Goal: Communication & Community: Share content

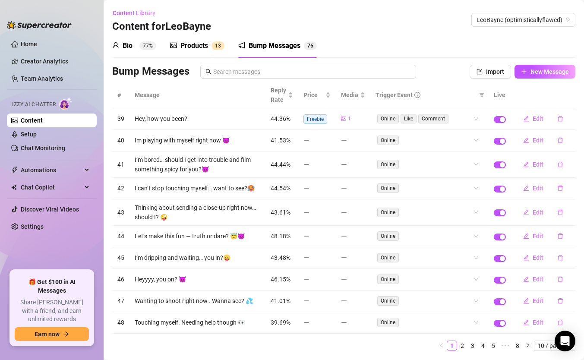
click at [287, 44] on div "Bump Messages" at bounding box center [275, 46] width 52 height 10
click at [527, 72] on button "New Message" at bounding box center [545, 72] width 61 height 14
type textarea "Type your message here..."
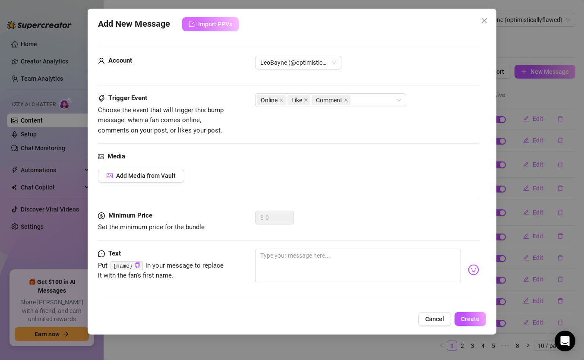
click at [205, 25] on span "Import PPVs" at bounding box center [215, 24] width 34 height 7
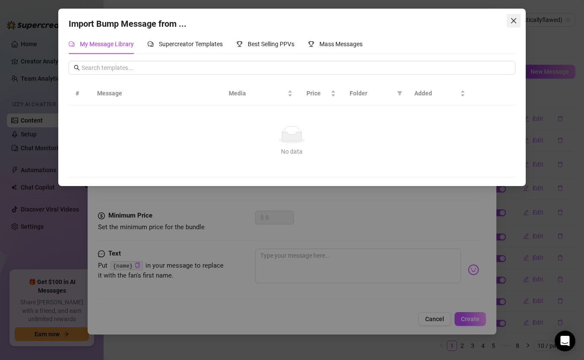
click at [513, 20] on icon "close" at bounding box center [513, 20] width 5 height 5
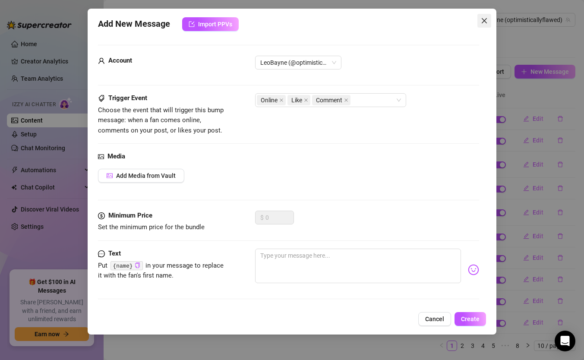
click at [484, 17] on icon "close" at bounding box center [484, 20] width 7 height 7
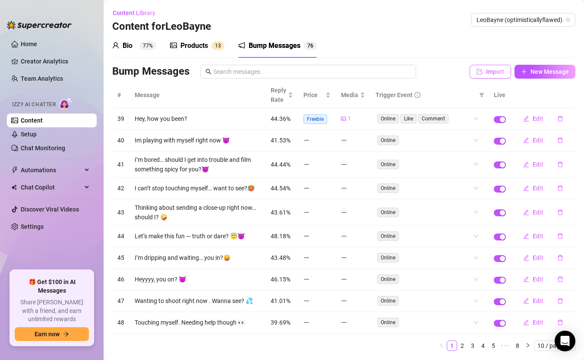
click at [481, 70] on icon "import" at bounding box center [480, 72] width 6 height 6
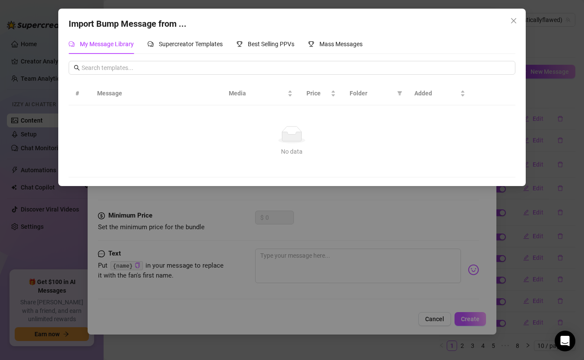
click at [513, 19] on icon "close" at bounding box center [513, 20] width 7 height 7
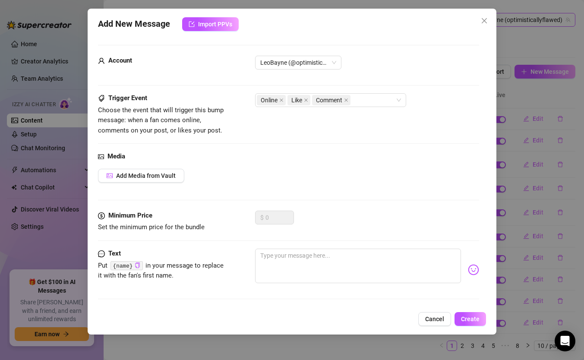
click at [481, 19] on icon "close" at bounding box center [484, 20] width 7 height 7
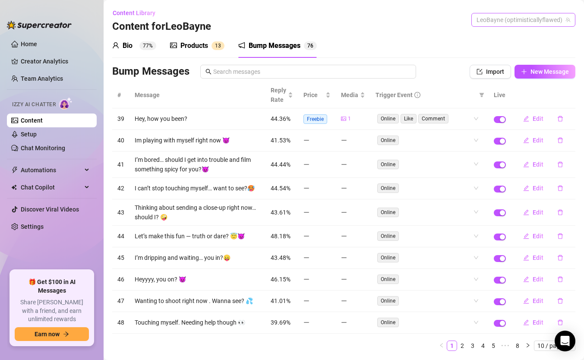
click at [494, 19] on span "LeoBayne (optimisticallyflawed)" at bounding box center [524, 19] width 94 height 13
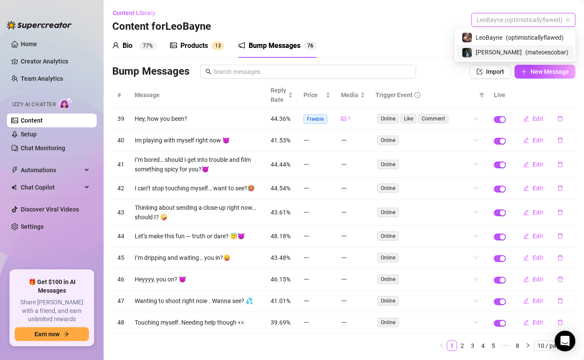
click at [491, 48] on span "[PERSON_NAME]" at bounding box center [499, 51] width 46 height 9
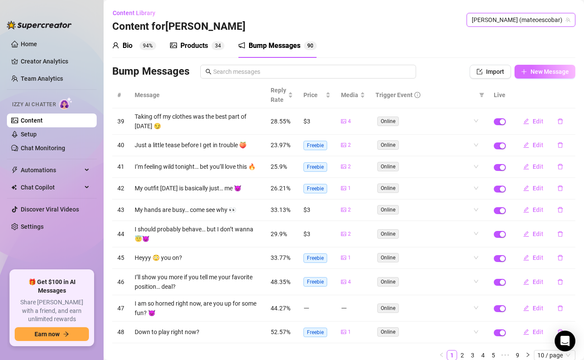
click at [545, 70] on span "New Message" at bounding box center [550, 71] width 38 height 7
type textarea "Type your message here..."
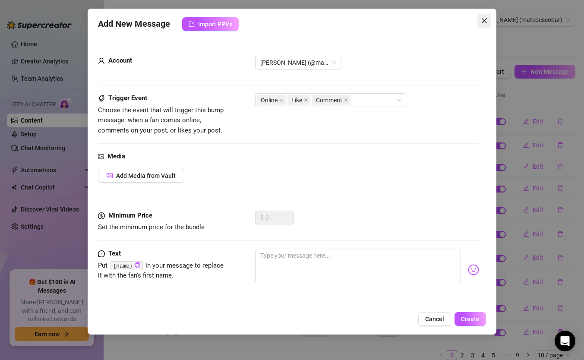
click at [483, 22] on icon "close" at bounding box center [484, 20] width 5 height 5
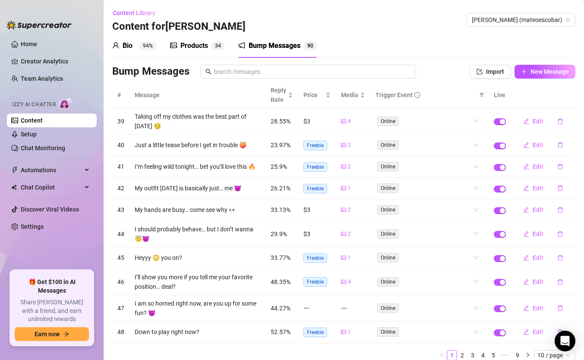
click at [268, 42] on div "Bump Messages" at bounding box center [275, 46] width 52 height 10
click at [267, 42] on div "Bump Messages" at bounding box center [275, 46] width 52 height 10
click at [531, 72] on span "New Message" at bounding box center [550, 71] width 38 height 7
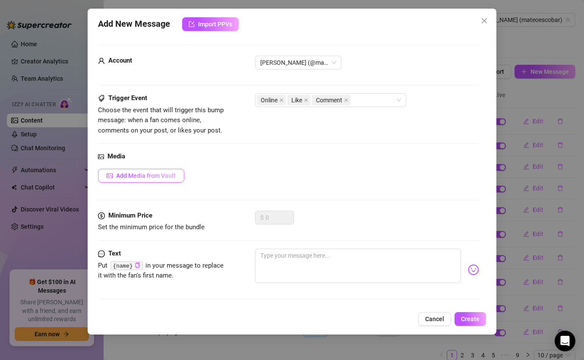
click at [125, 180] on button "Add Media from Vault" at bounding box center [141, 176] width 86 height 14
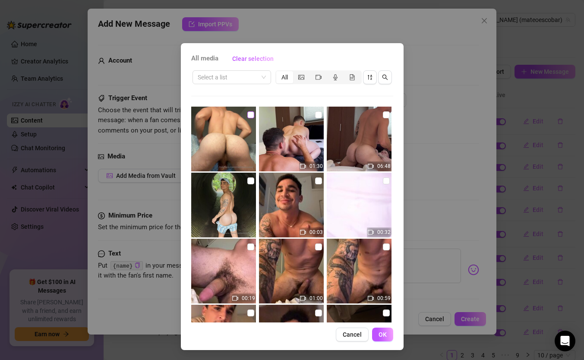
click at [250, 115] on input "checkbox" at bounding box center [250, 114] width 7 height 7
checkbox input "true"
click at [384, 336] on span "OK" at bounding box center [383, 334] width 8 height 7
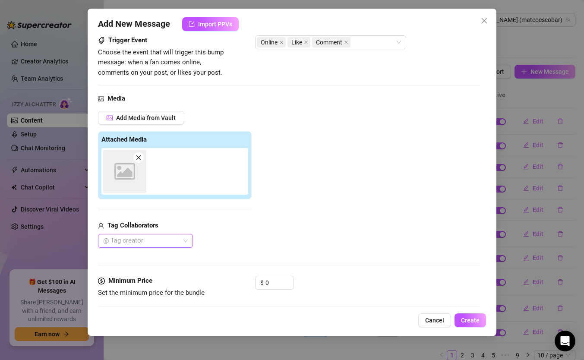
scroll to position [122, 0]
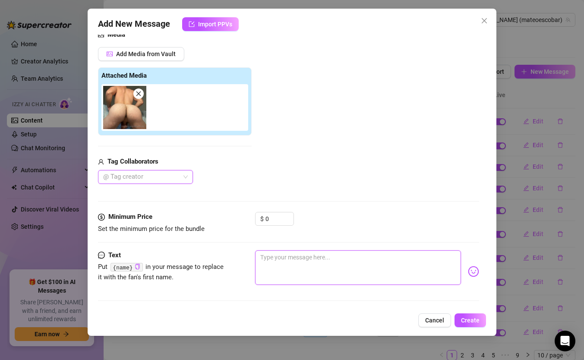
click at [299, 267] on textarea at bounding box center [358, 267] width 206 height 35
type textarea "u"
type textarea "us"
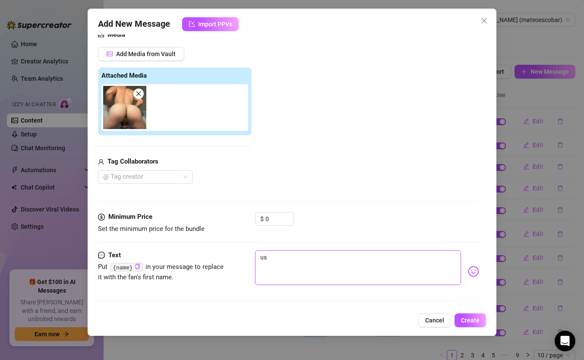
type textarea "use"
type textarea "use i"
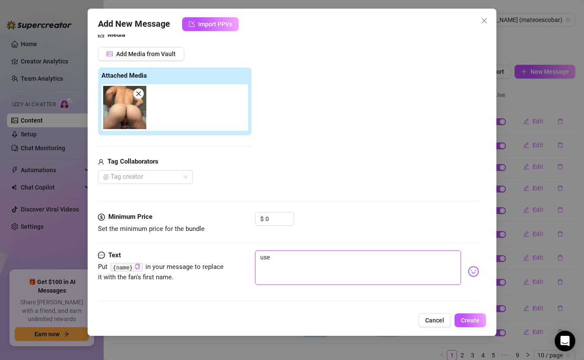
type textarea "use i"
type textarea "use it"
click at [473, 313] on div "Add New Message Import PPVs Account [PERSON_NAME] (@mateoescobar) Trigger Event…" at bounding box center [292, 172] width 409 height 327
click at [472, 323] on span "Create" at bounding box center [470, 320] width 19 height 7
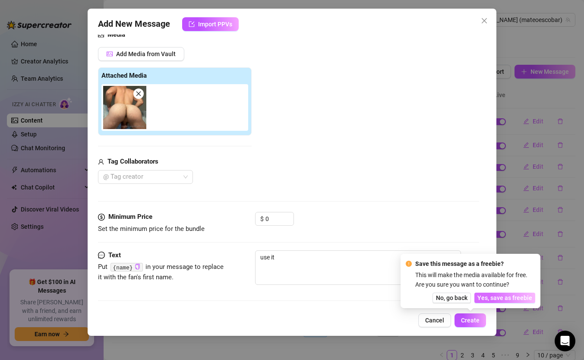
click at [500, 301] on span "Yes, save as freebie" at bounding box center [505, 297] width 55 height 7
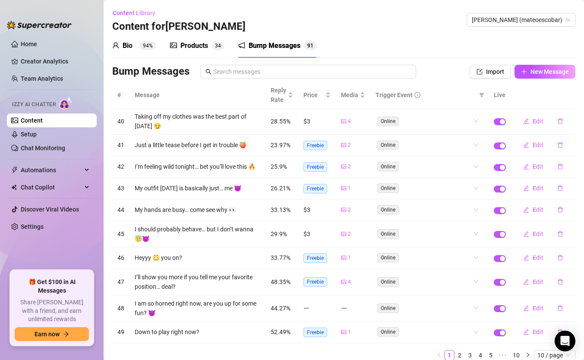
scroll to position [33, 0]
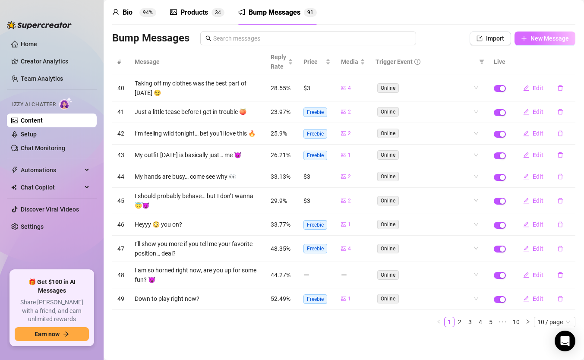
click at [549, 43] on button "New Message" at bounding box center [545, 39] width 61 height 14
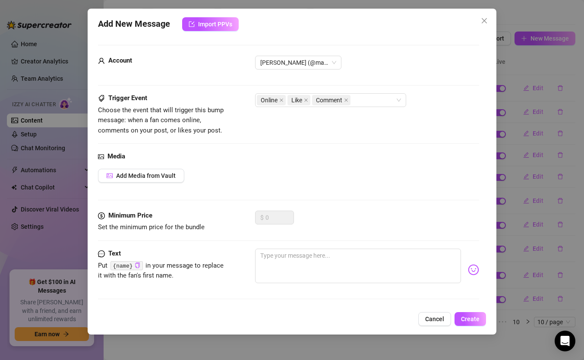
click at [481, 24] on button "Close" at bounding box center [485, 21] width 14 height 14
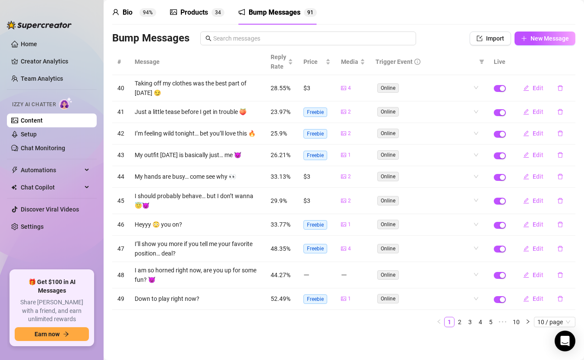
click at [195, 13] on div "Products" at bounding box center [194, 12] width 28 height 10
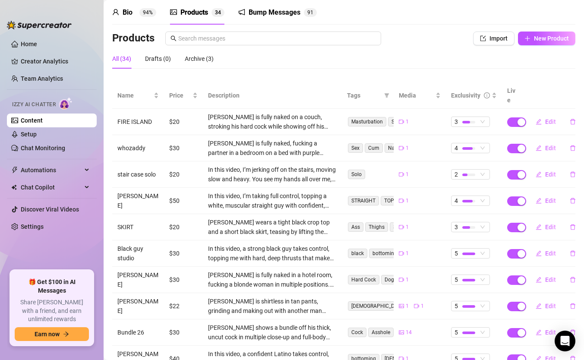
click at [207, 13] on div "Products" at bounding box center [194, 12] width 28 height 10
click at [262, 17] on div "Bump Messages" at bounding box center [275, 12] width 52 height 10
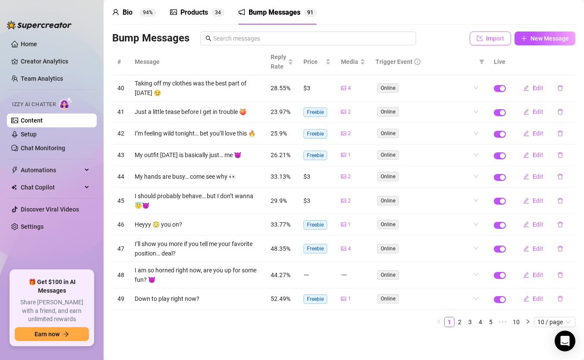
click at [497, 39] on span "Import" at bounding box center [495, 38] width 18 height 7
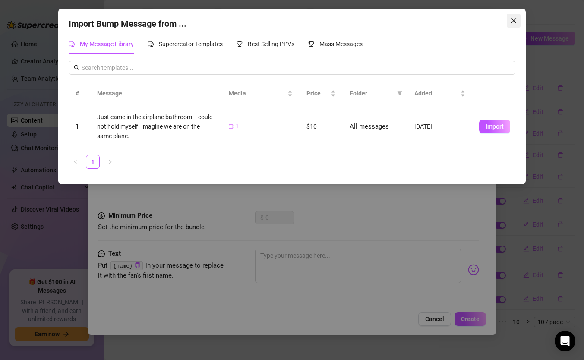
click at [518, 21] on span "Close" at bounding box center [514, 20] width 14 height 7
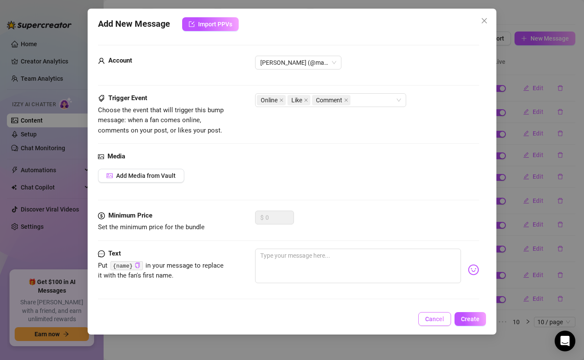
click at [440, 318] on span "Cancel" at bounding box center [434, 319] width 19 height 7
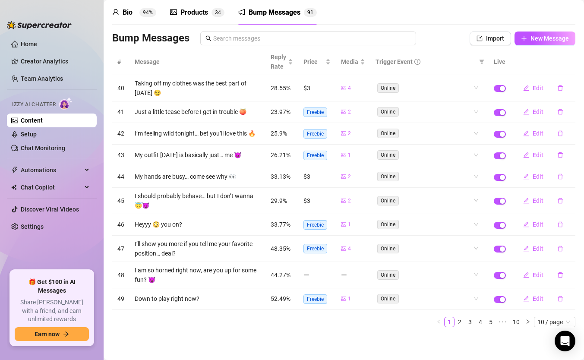
click at [199, 11] on div "Products" at bounding box center [194, 12] width 28 height 10
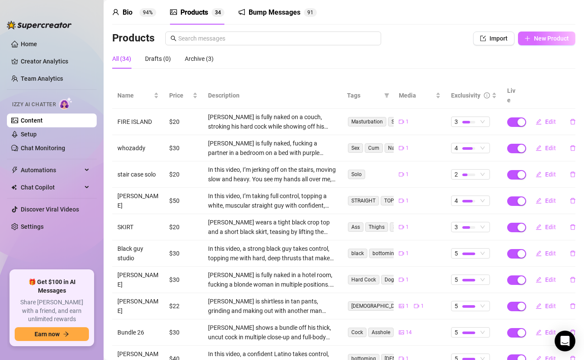
click at [535, 38] on span "New Product" at bounding box center [551, 38] width 35 height 7
type textarea "Type your message here..."
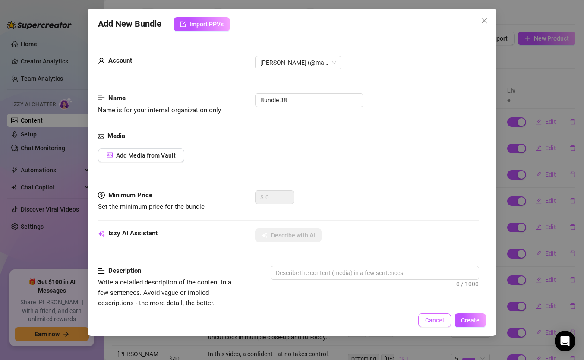
click at [431, 322] on span "Cancel" at bounding box center [434, 320] width 19 height 7
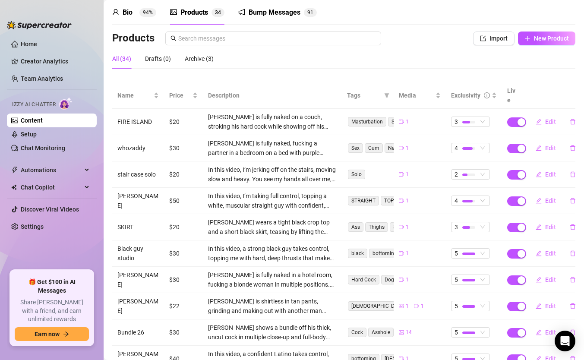
click at [261, 16] on div "Bump Messages" at bounding box center [275, 12] width 52 height 10
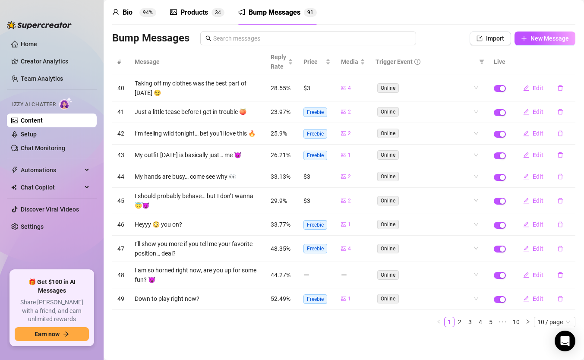
click at [380, 63] on span "Trigger Event" at bounding box center [394, 61] width 37 height 9
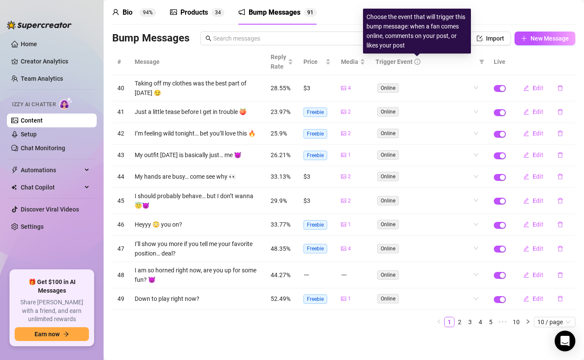
click at [415, 63] on icon "info-circle" at bounding box center [418, 62] width 6 height 6
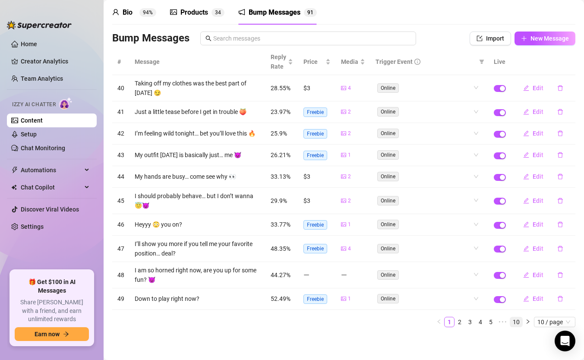
click at [514, 319] on link "10" at bounding box center [516, 321] width 12 height 9
